Goal: Transaction & Acquisition: Subscribe to service/newsletter

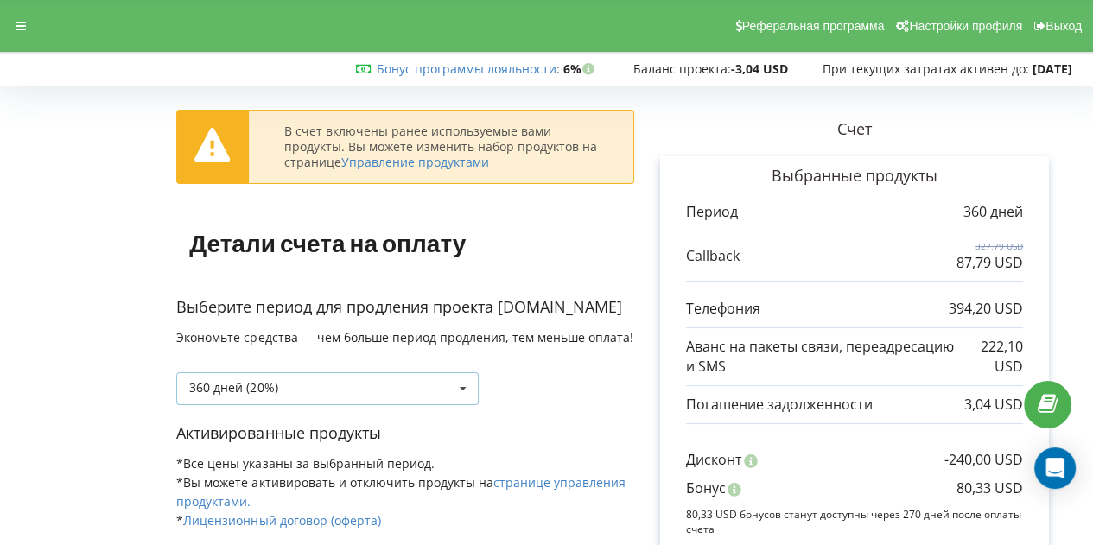
click at [415, 394] on div "360 дней (20%) 360 дней (20%)" at bounding box center [327, 388] width 302 height 33
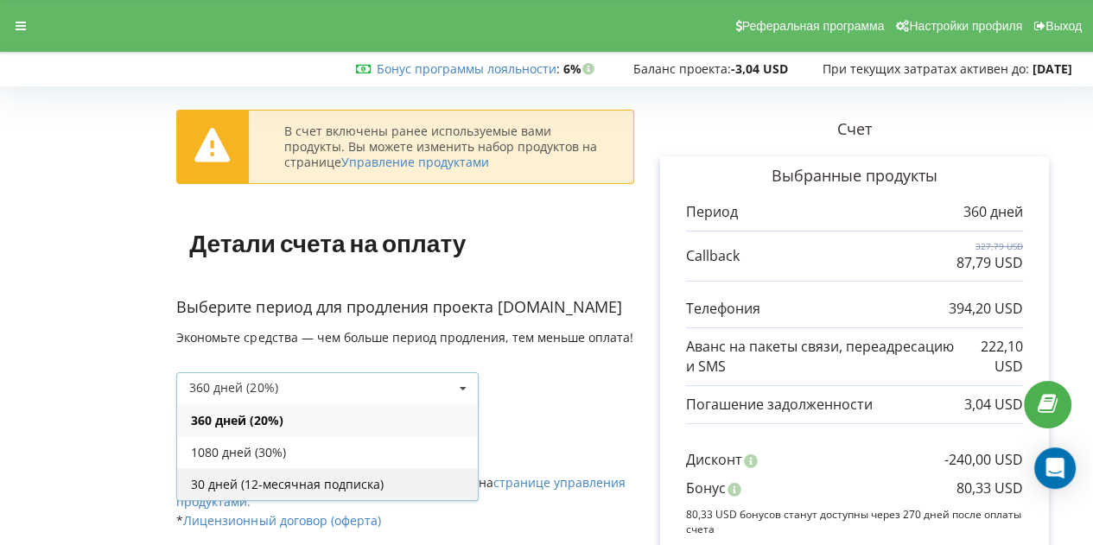
click at [358, 479] on div "30 дней (12-месячная подписка)" at bounding box center [327, 484] width 301 height 32
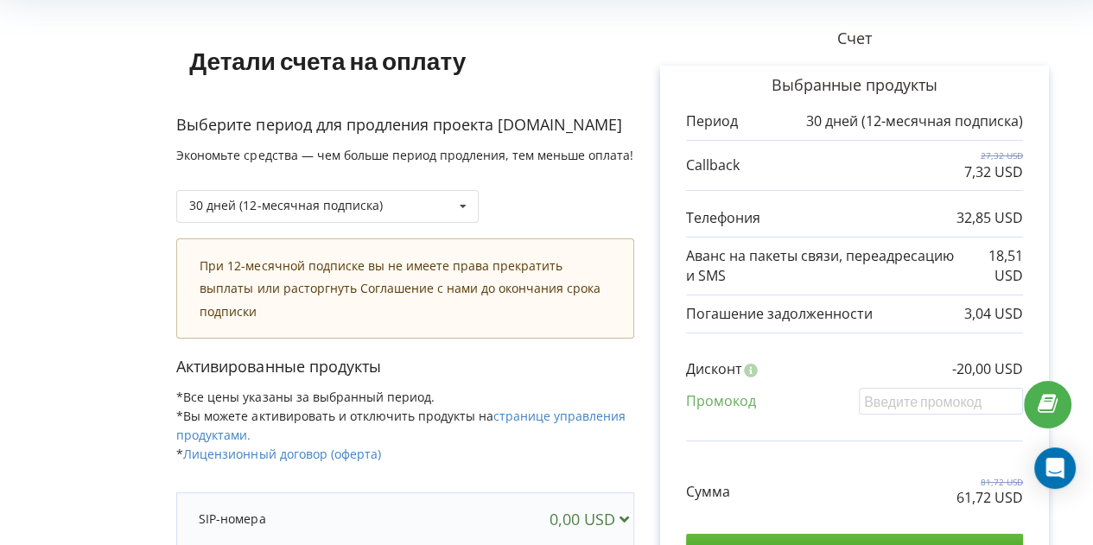
scroll to position [90, 0]
click at [356, 206] on div "30 дней (12-месячная подписка)" at bounding box center [285, 206] width 193 height 12
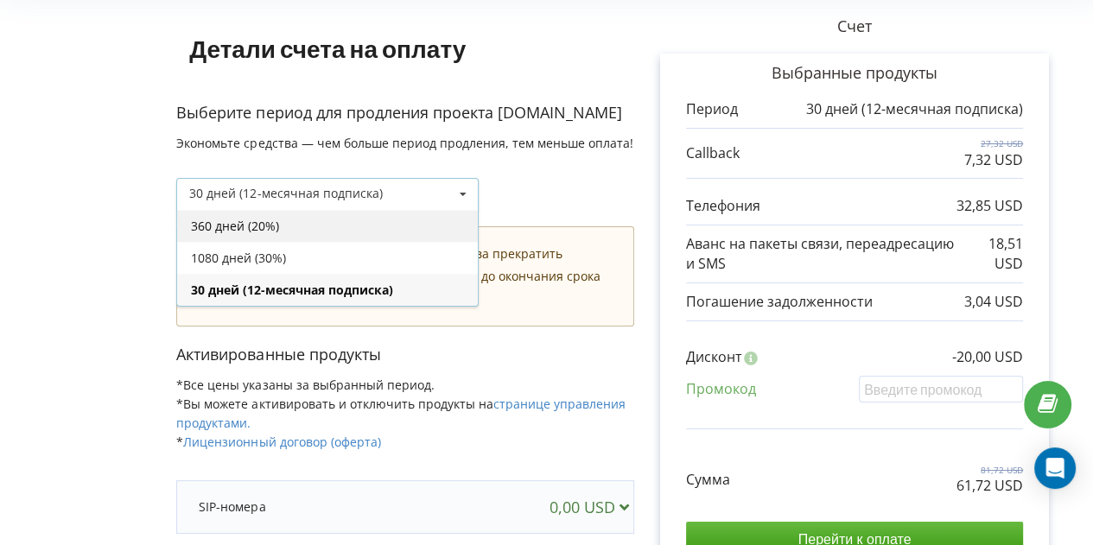
scroll to position [102, 0]
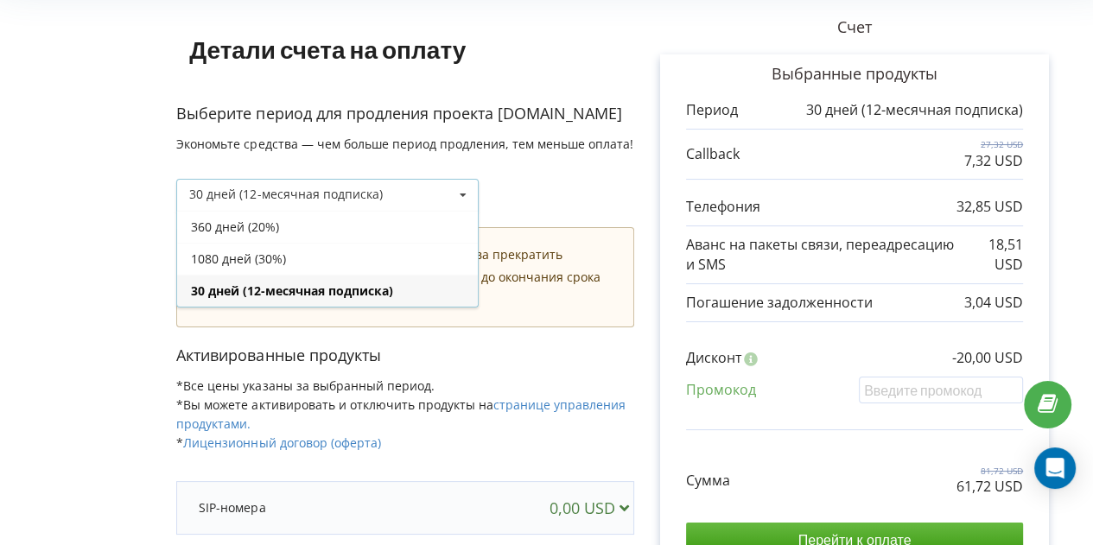
click at [365, 191] on div "30 дней (12-месячная подписка)" at bounding box center [285, 194] width 193 height 12
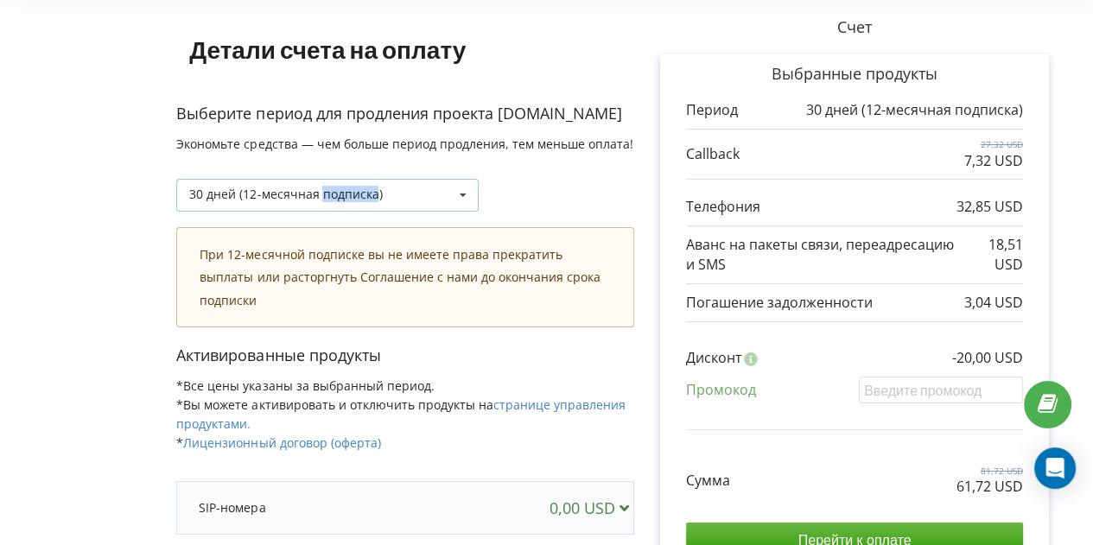
click at [365, 191] on div "30 дней (12-месячная подписка)" at bounding box center [285, 194] width 193 height 12
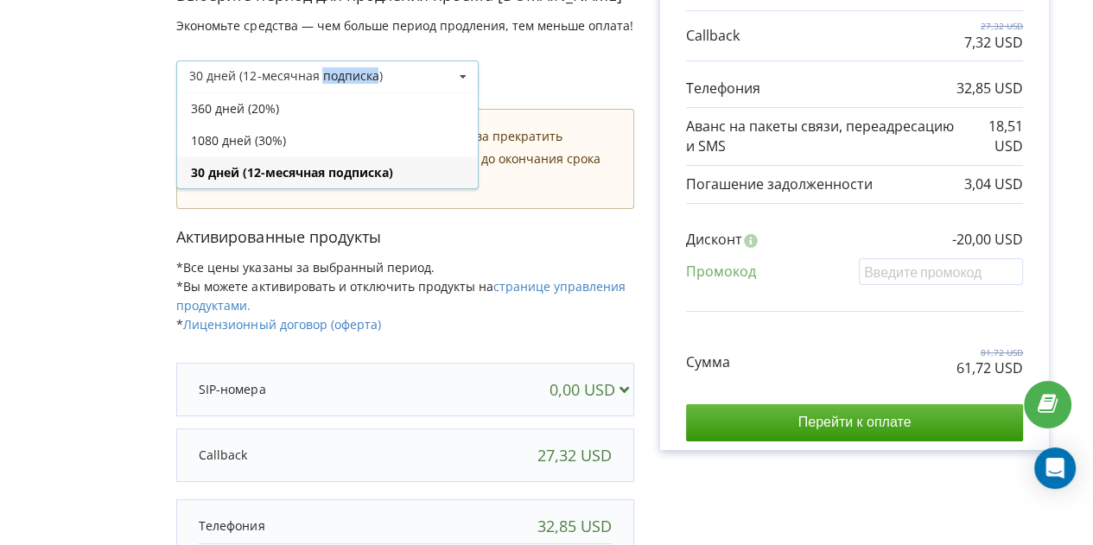
scroll to position [204, 0]
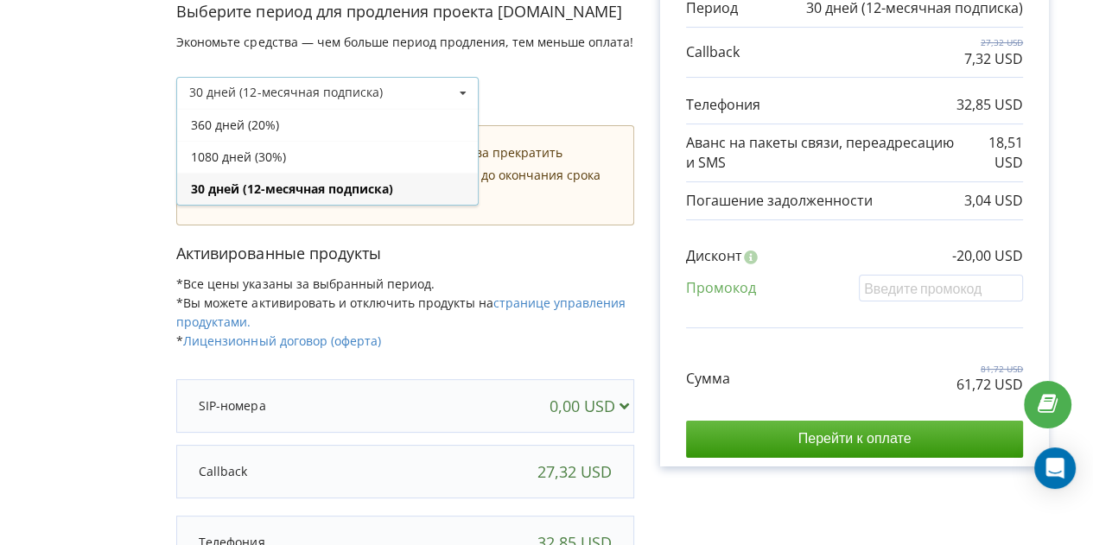
click at [887, 382] on div "Сумма 81,72 USD 61,72 USD" at bounding box center [854, 366] width 337 height 58
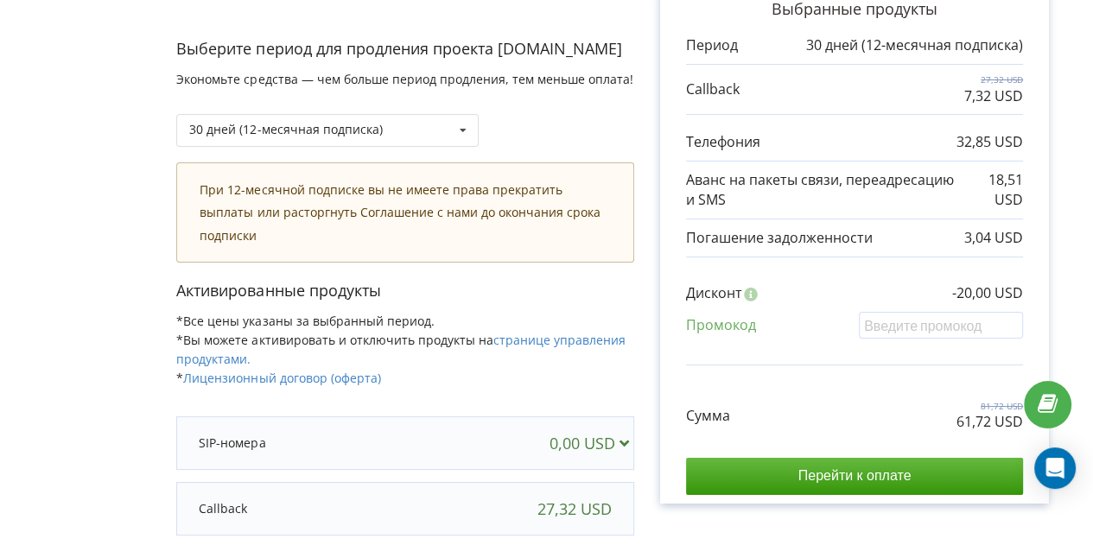
scroll to position [168, 0]
click at [427, 144] on div "30 дней (12-месячная подписка) 360 дней (20%)" at bounding box center [327, 129] width 302 height 33
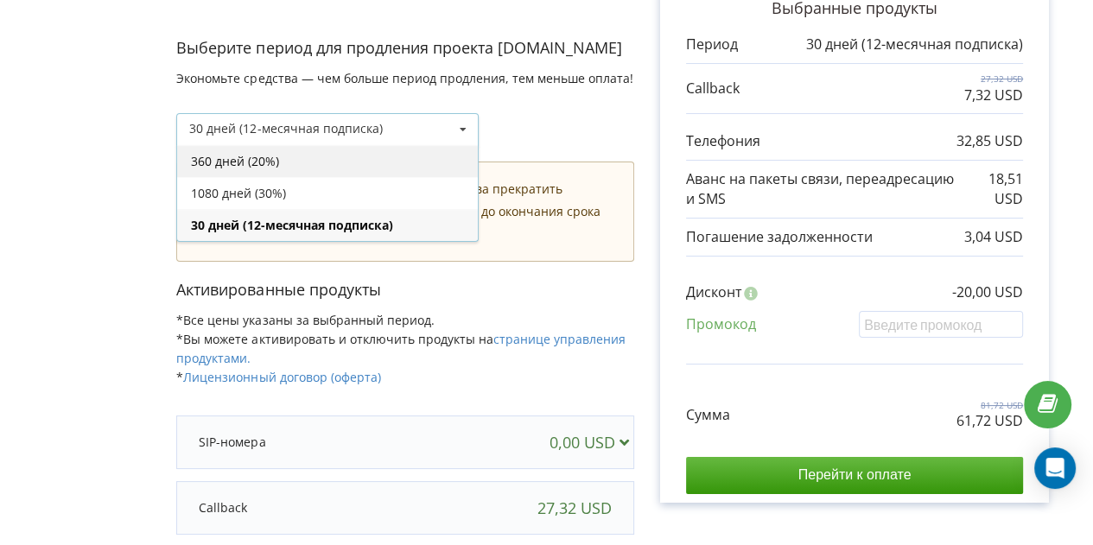
click at [342, 148] on div "360 дней (20%)" at bounding box center [327, 161] width 301 height 32
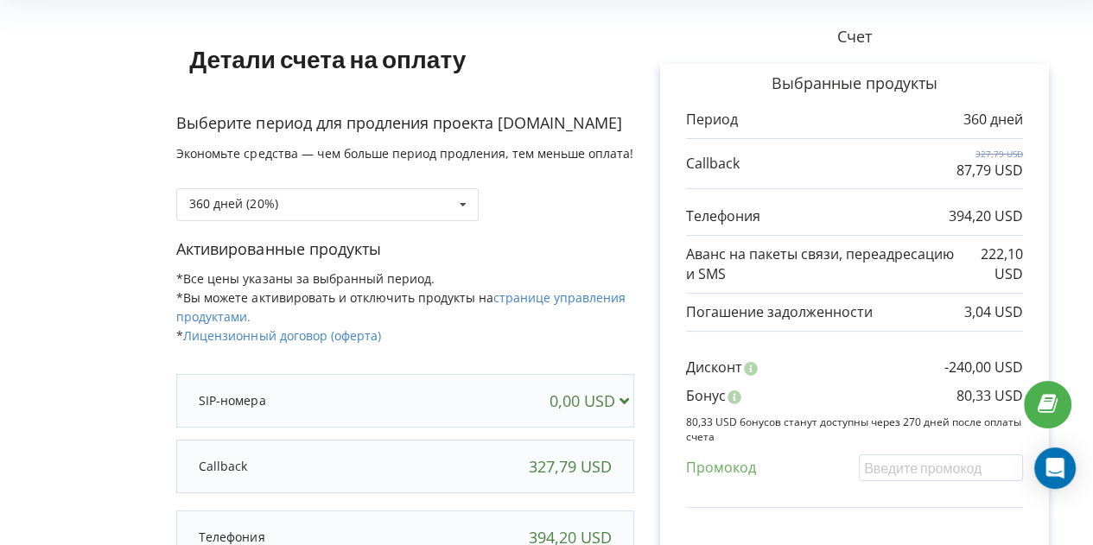
scroll to position [76, 0]
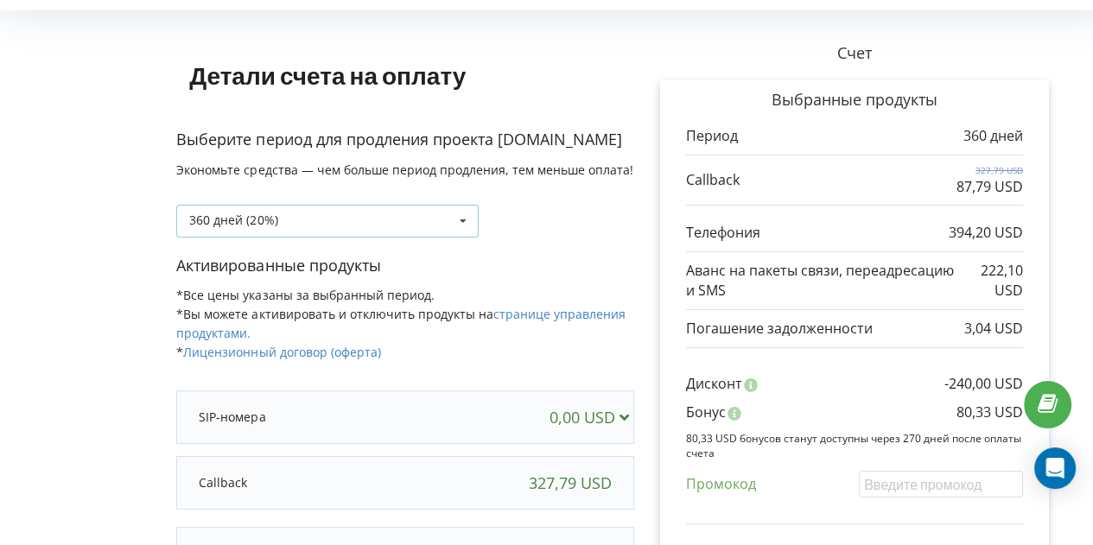
click at [266, 224] on div "360 дней (20%)" at bounding box center [233, 220] width 88 height 12
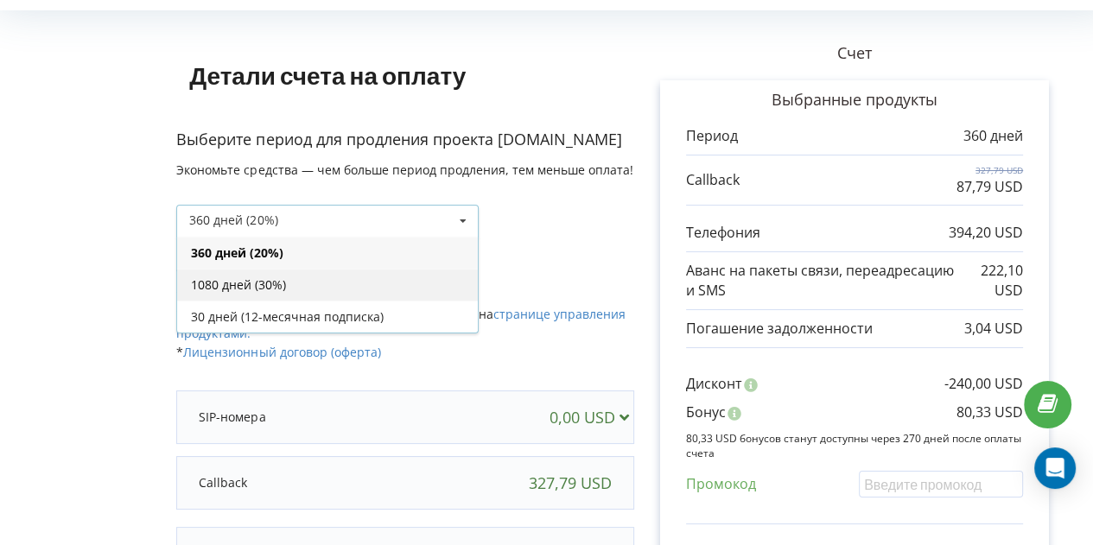
click at [280, 284] on div "1080 дней (30%)" at bounding box center [327, 285] width 301 height 32
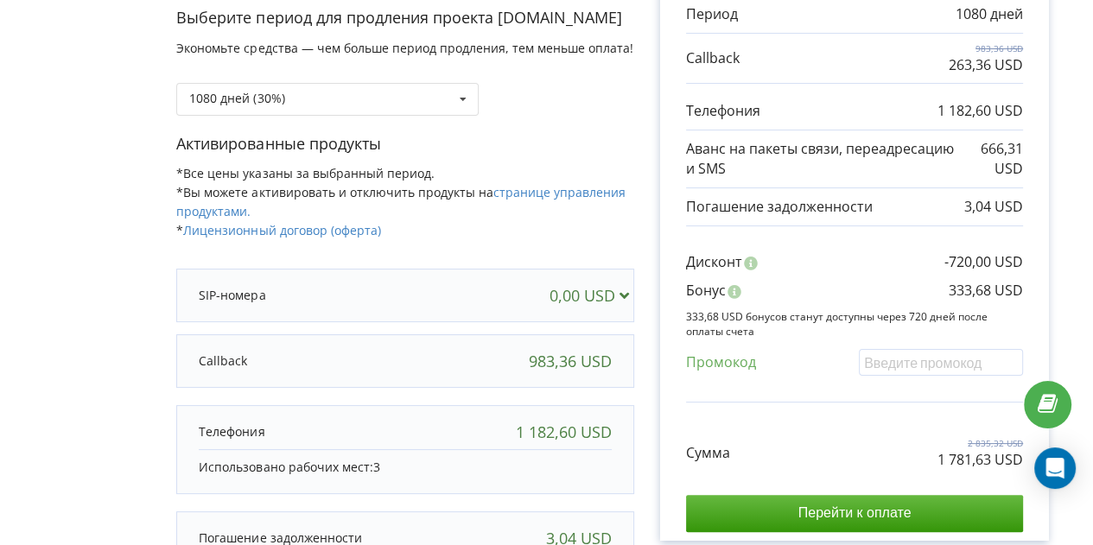
scroll to position [187, 0]
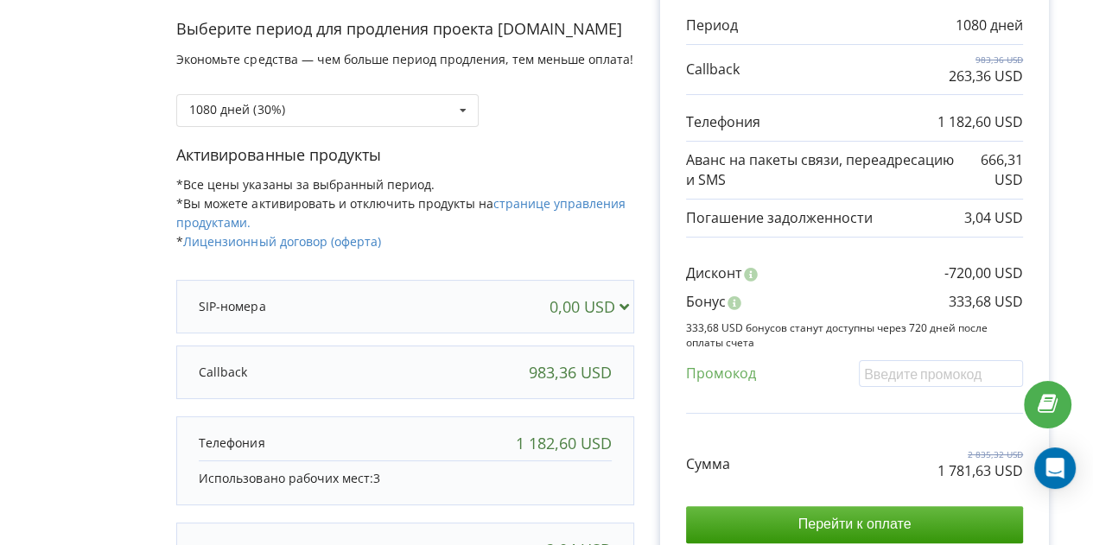
click at [479, 105] on div "1080 дней (30%)" at bounding box center [405, 97] width 458 height 59
click at [451, 105] on icon at bounding box center [463, 111] width 26 height 32
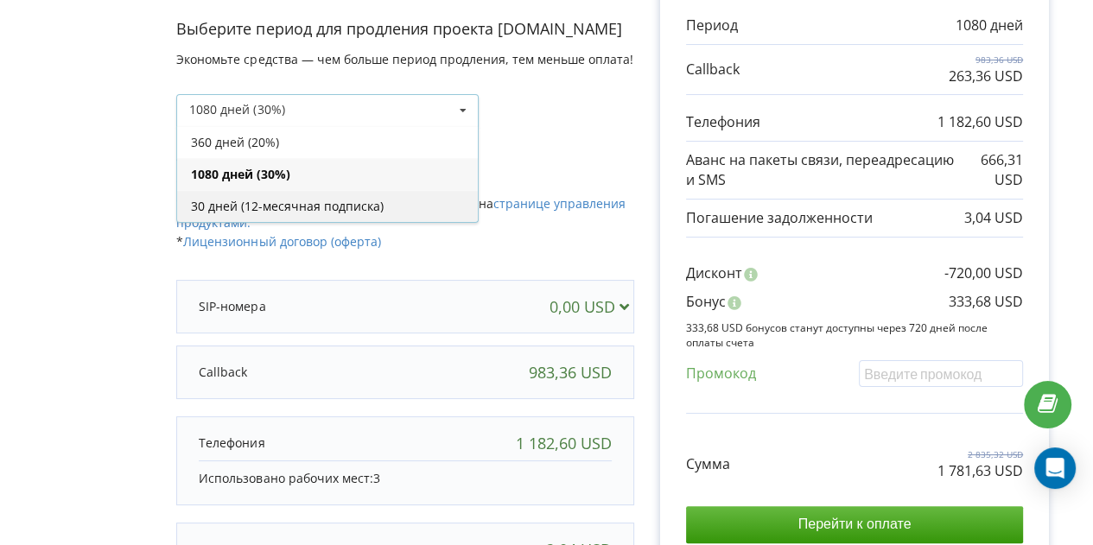
click at [366, 214] on div "30 дней (12-месячная подписка)" at bounding box center [327, 206] width 301 height 32
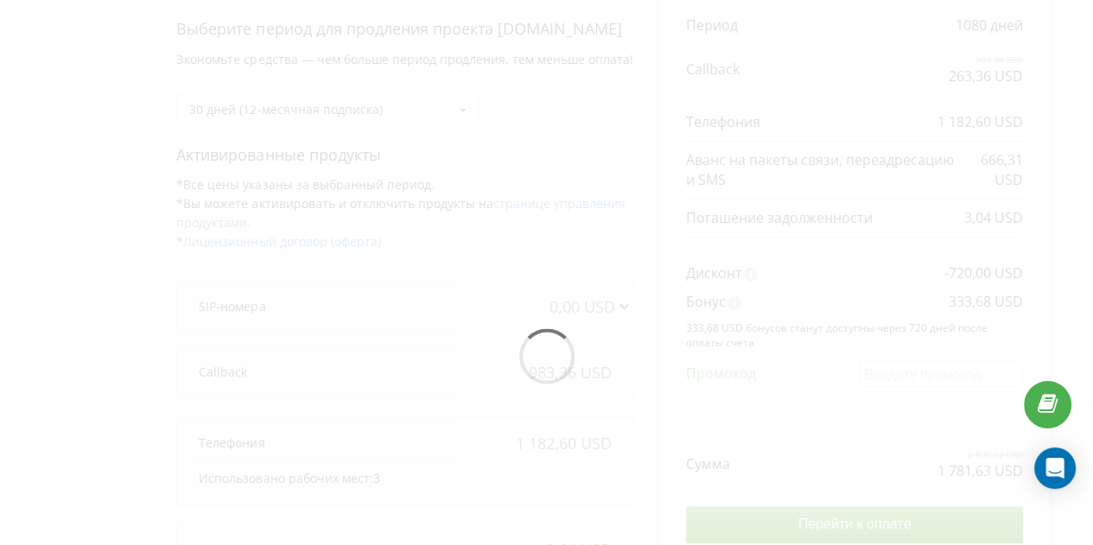
scroll to position [234, 0]
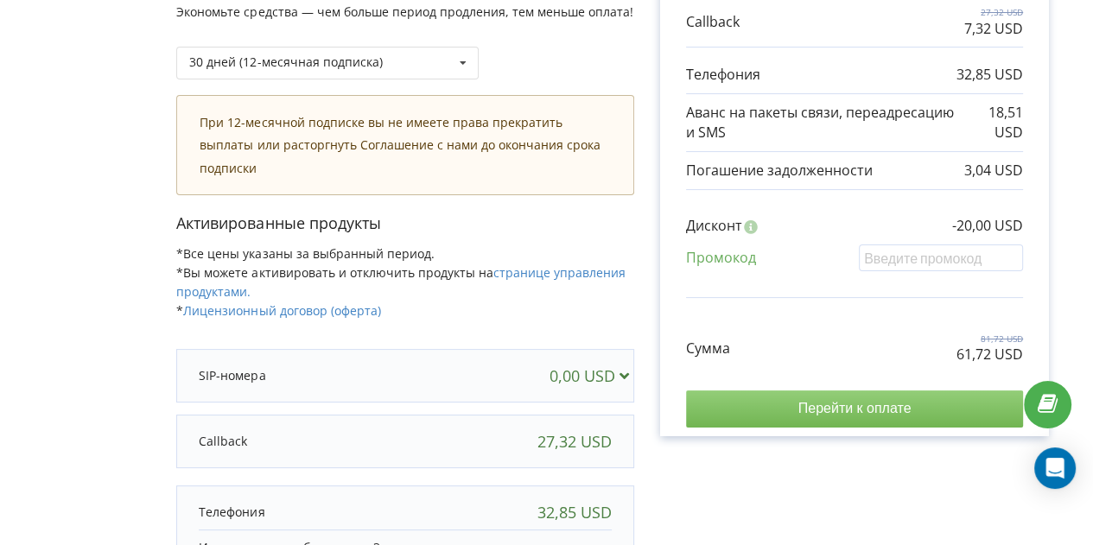
click at [808, 410] on input "Перейти к оплате" at bounding box center [854, 408] width 337 height 36
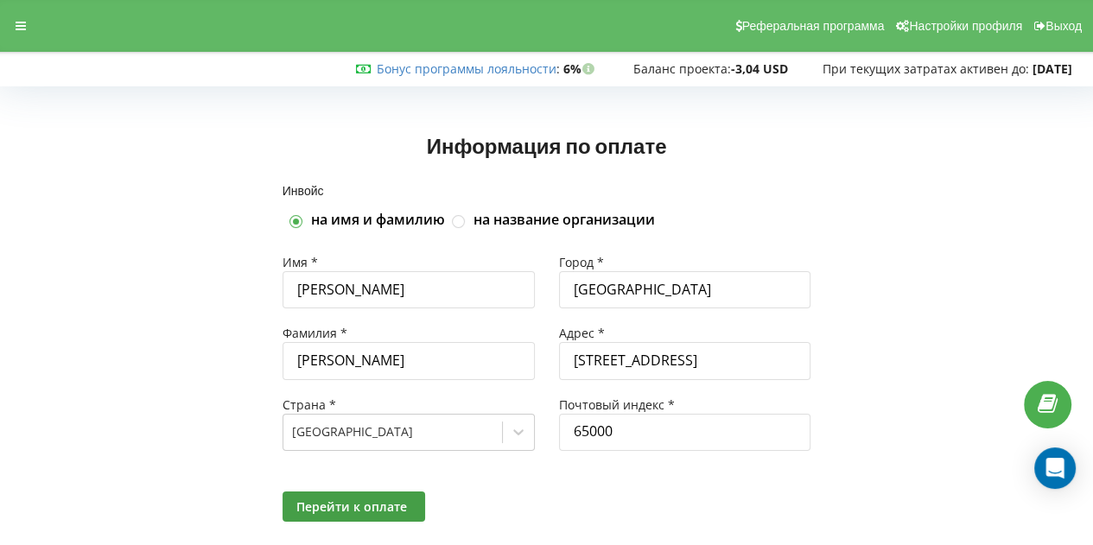
scroll to position [36, 0]
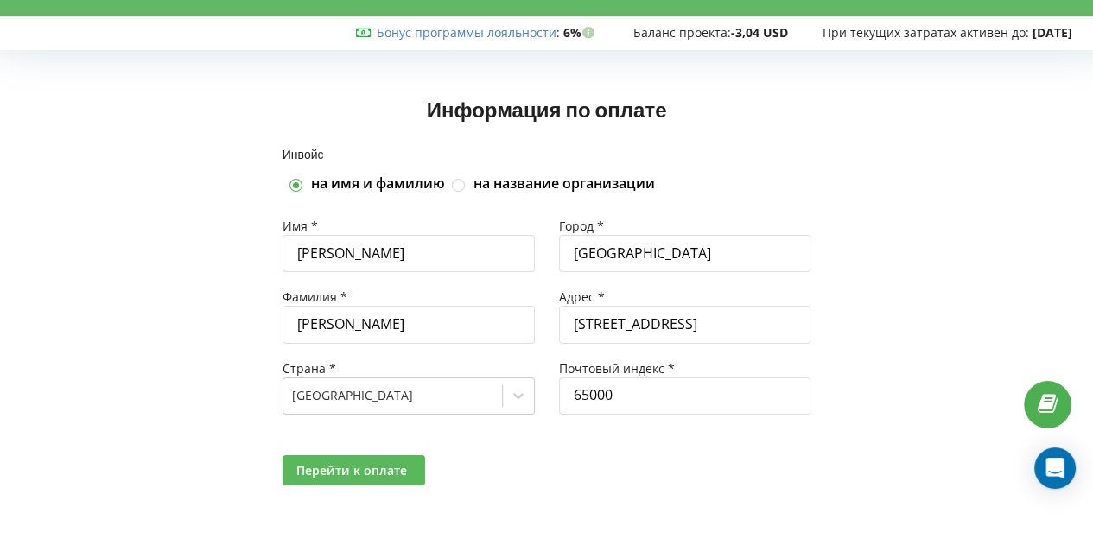
click at [358, 473] on span "Перейти к оплате" at bounding box center [351, 470] width 111 height 16
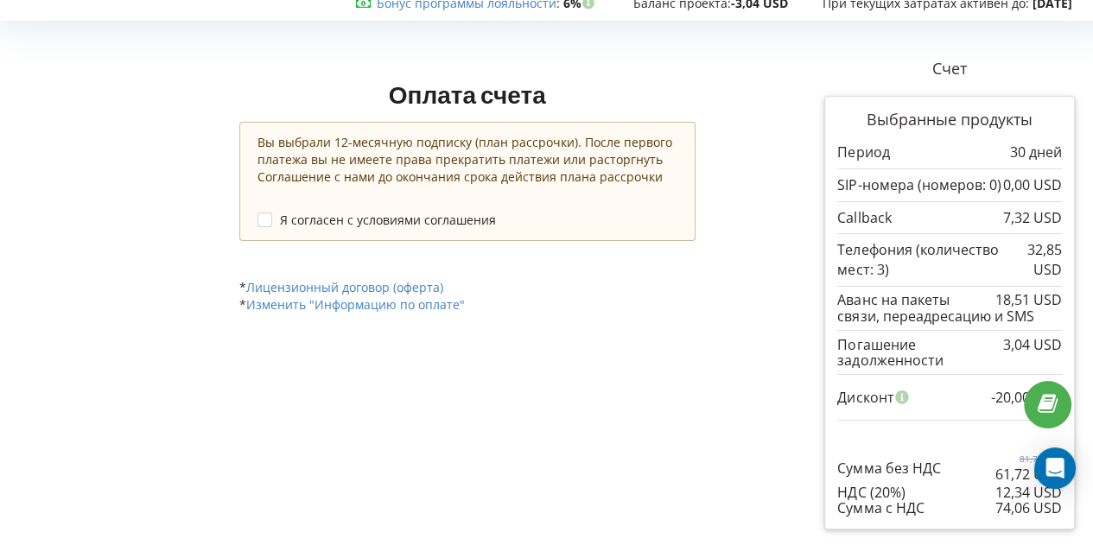
scroll to position [66, 0]
click at [273, 219] on label "Я согласен с условиями соглашения" at bounding box center [376, 219] width 238 height 15
checkbox input "true"
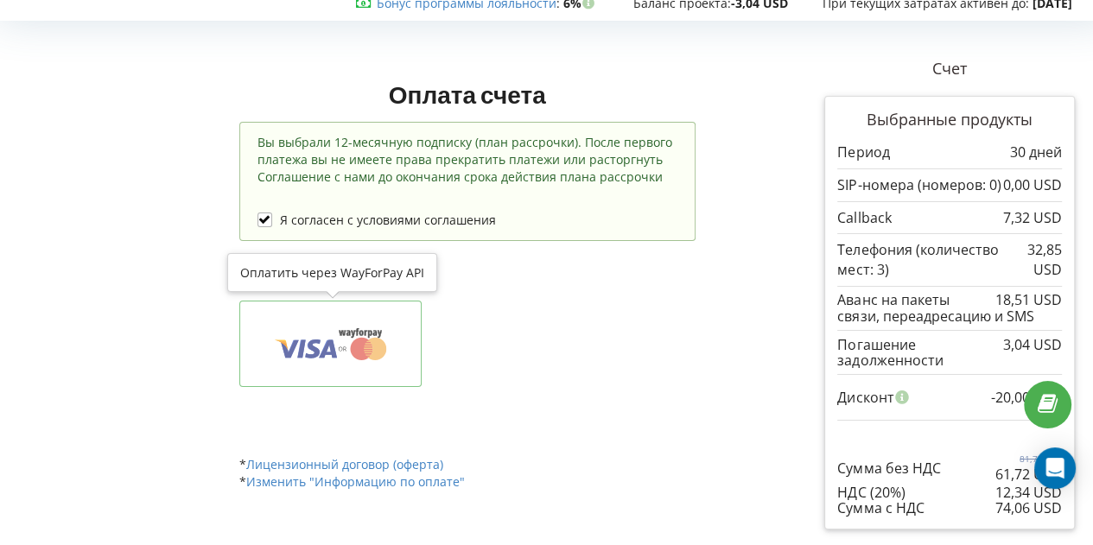
click at [389, 343] on icon at bounding box center [330, 343] width 129 height 33
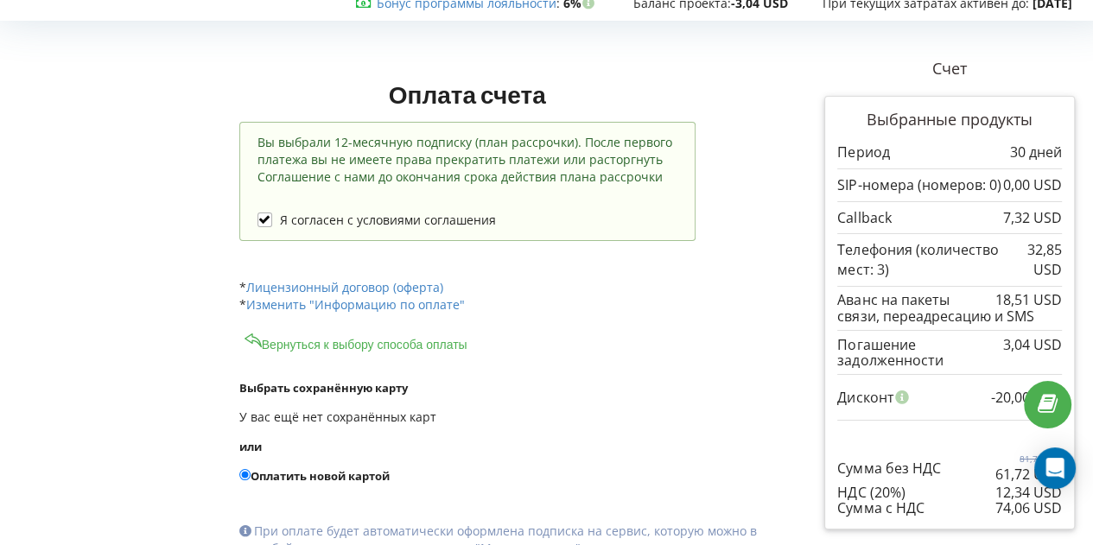
scroll to position [210, 0]
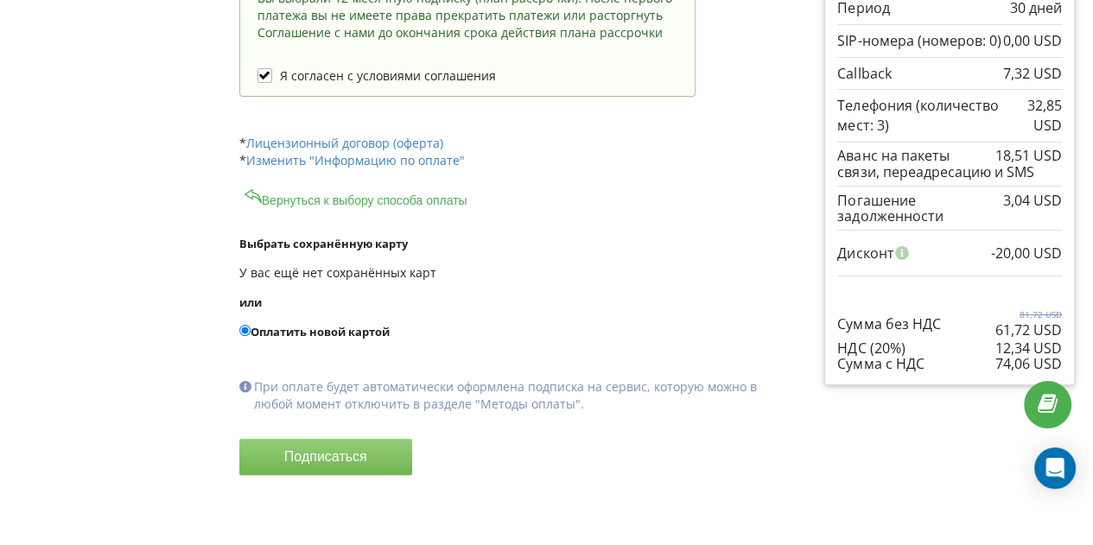
click at [396, 451] on button "Подписаться" at bounding box center [325, 457] width 173 height 36
